Goal: Task Accomplishment & Management: Manage account settings

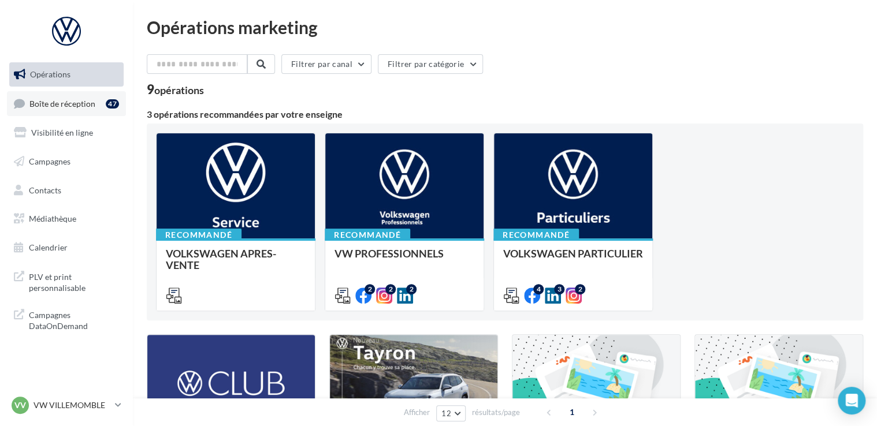
click at [81, 105] on span "Boîte de réception" at bounding box center [62, 103] width 66 height 10
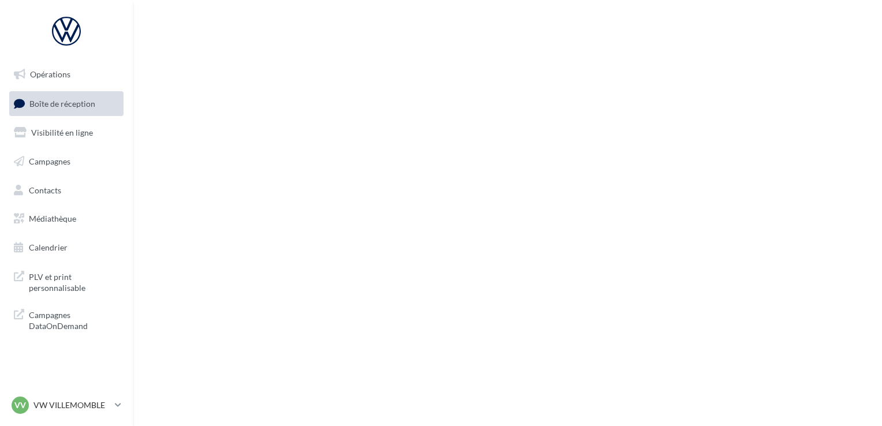
click at [93, 137] on link "Visibilité en ligne" at bounding box center [66, 133] width 119 height 24
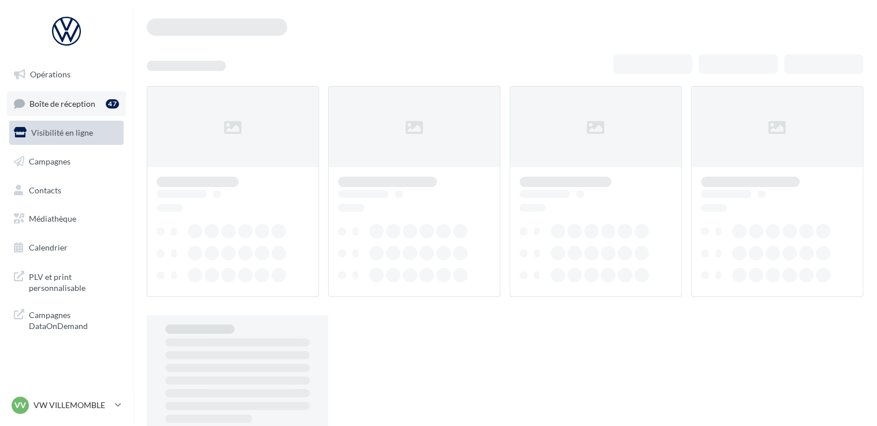
click at [91, 107] on span "Boîte de réception" at bounding box center [62, 103] width 66 height 10
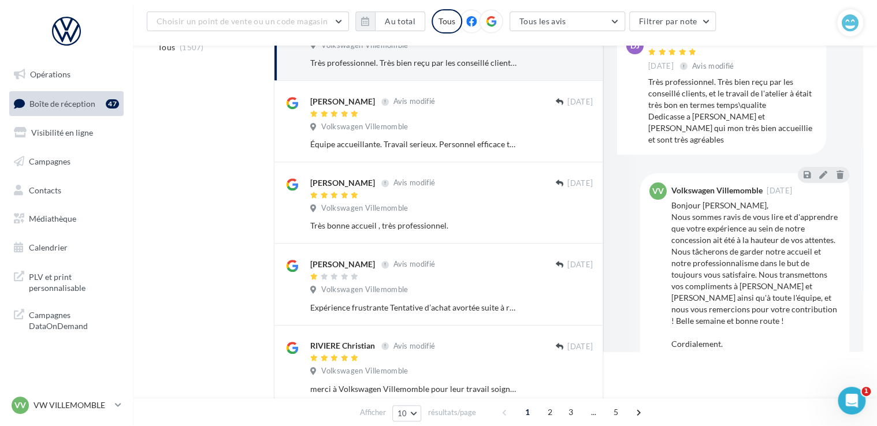
scroll to position [9, 0]
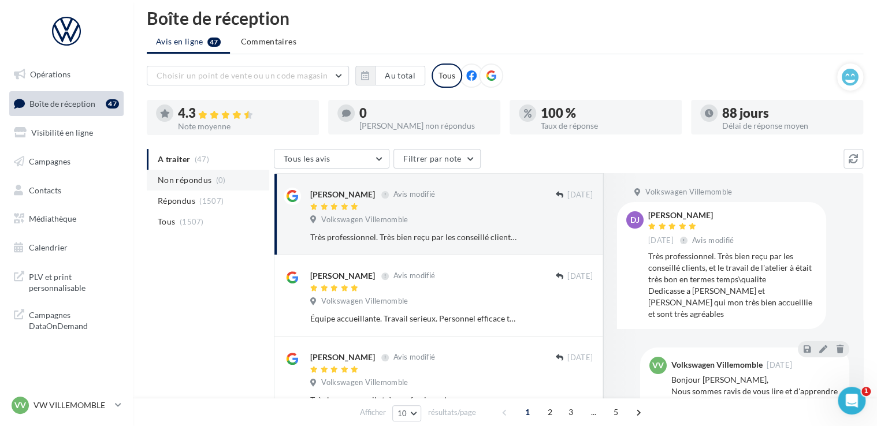
click at [207, 184] on span "Non répondus" at bounding box center [185, 180] width 54 height 12
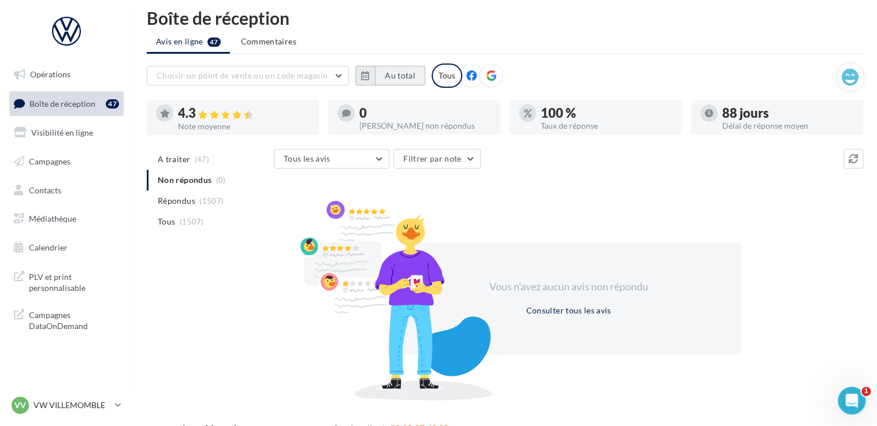
click at [407, 75] on button "Au total" at bounding box center [400, 76] width 50 height 20
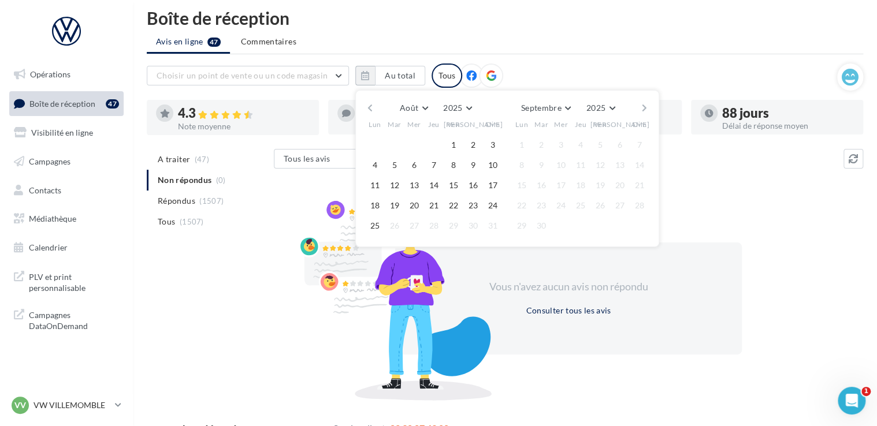
click at [366, 105] on button "button" at bounding box center [370, 108] width 10 height 16
click at [400, 142] on button "1" at bounding box center [394, 144] width 17 height 17
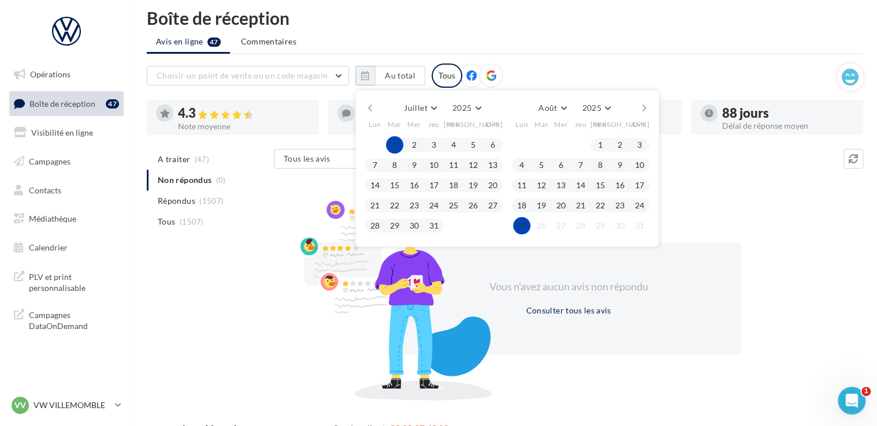
click at [524, 222] on button "25" at bounding box center [521, 225] width 17 height 17
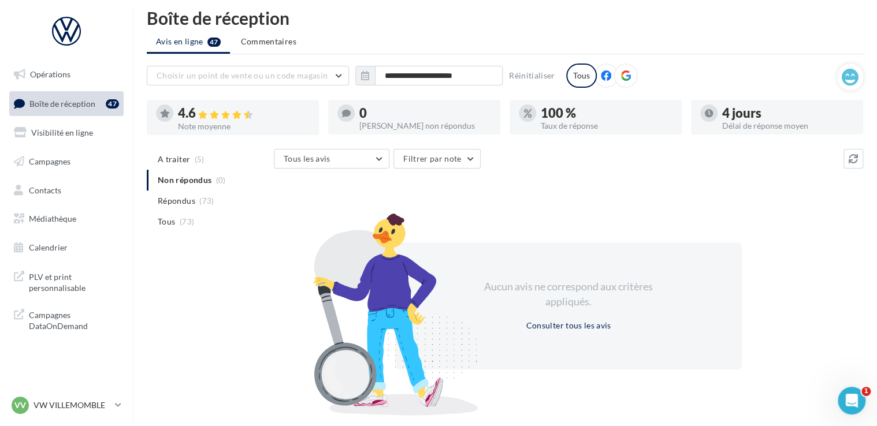
click at [620, 74] on icon at bounding box center [625, 75] width 10 height 10
